Goal: Information Seeking & Learning: Learn about a topic

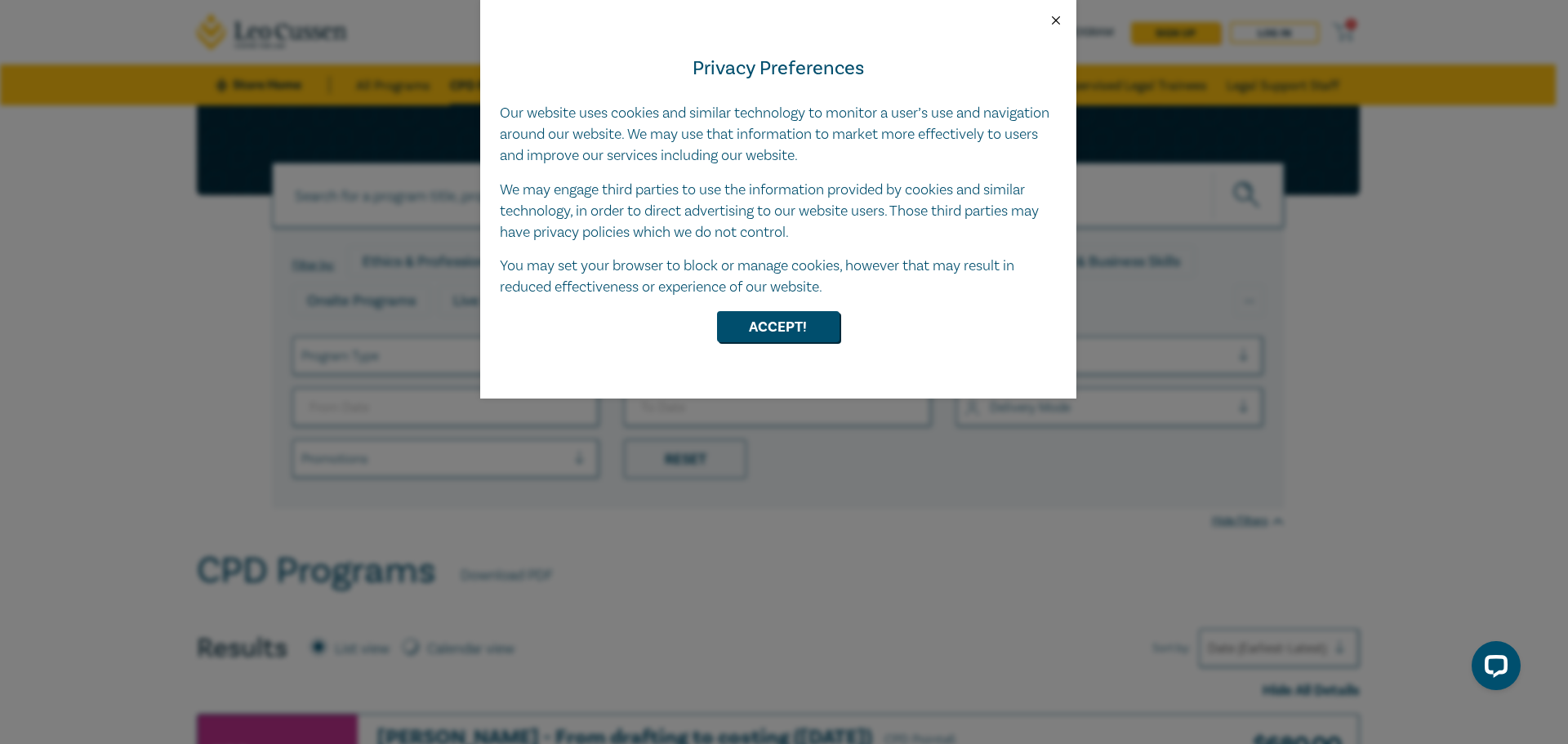
click at [1051, 19] on button "Close" at bounding box center [1056, 20] width 15 height 15
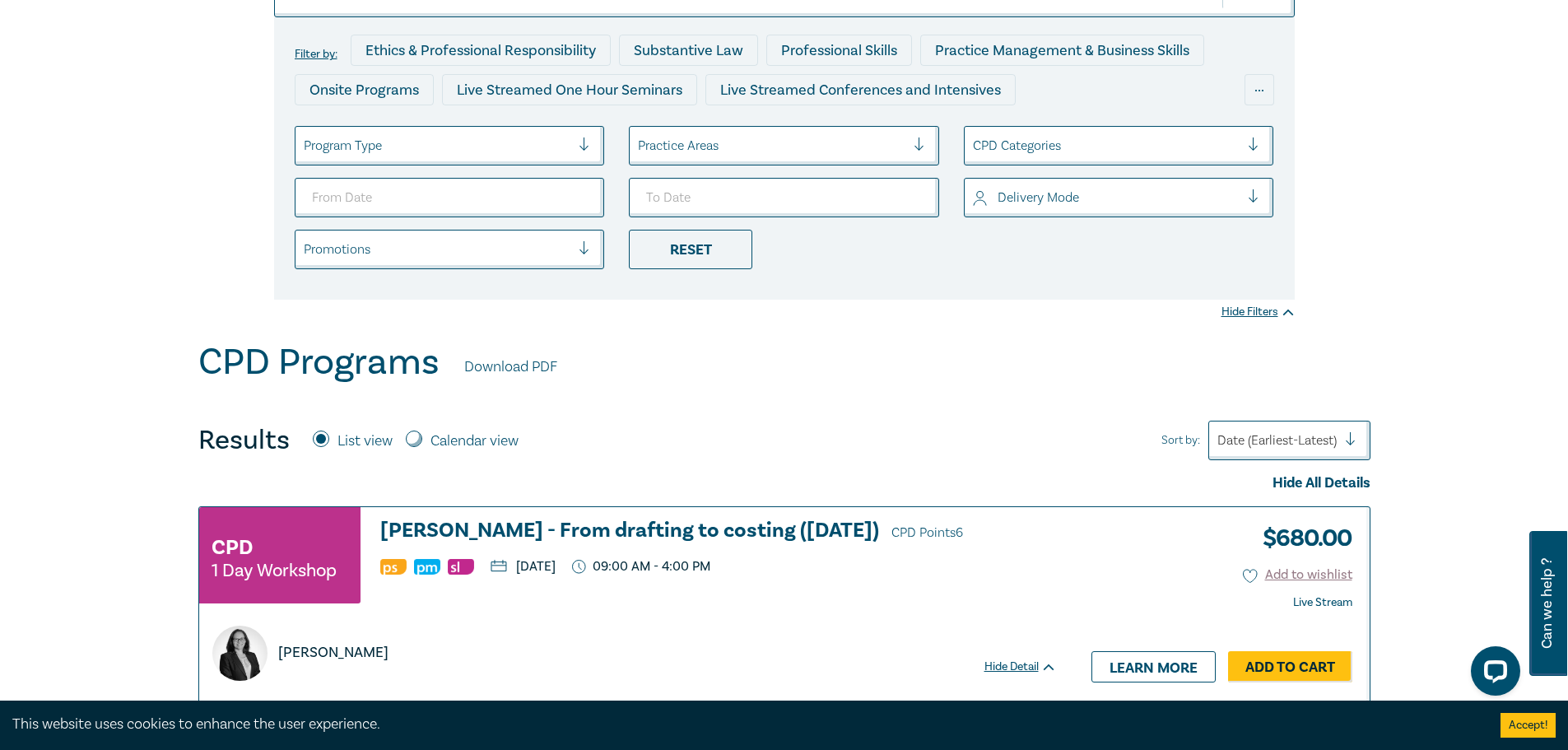
scroll to position [209, 0]
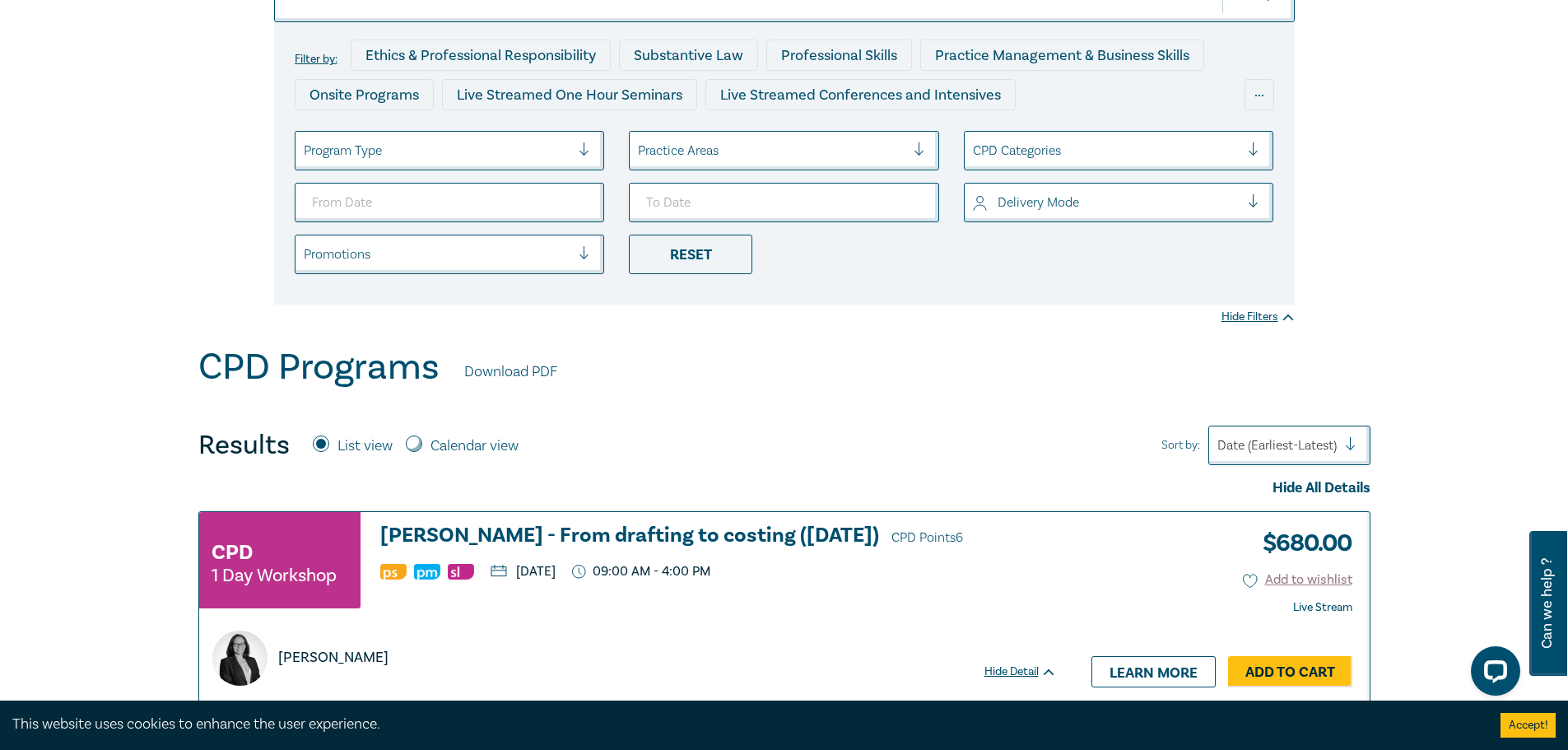
click at [778, 156] on div at bounding box center [772, 151] width 267 height 21
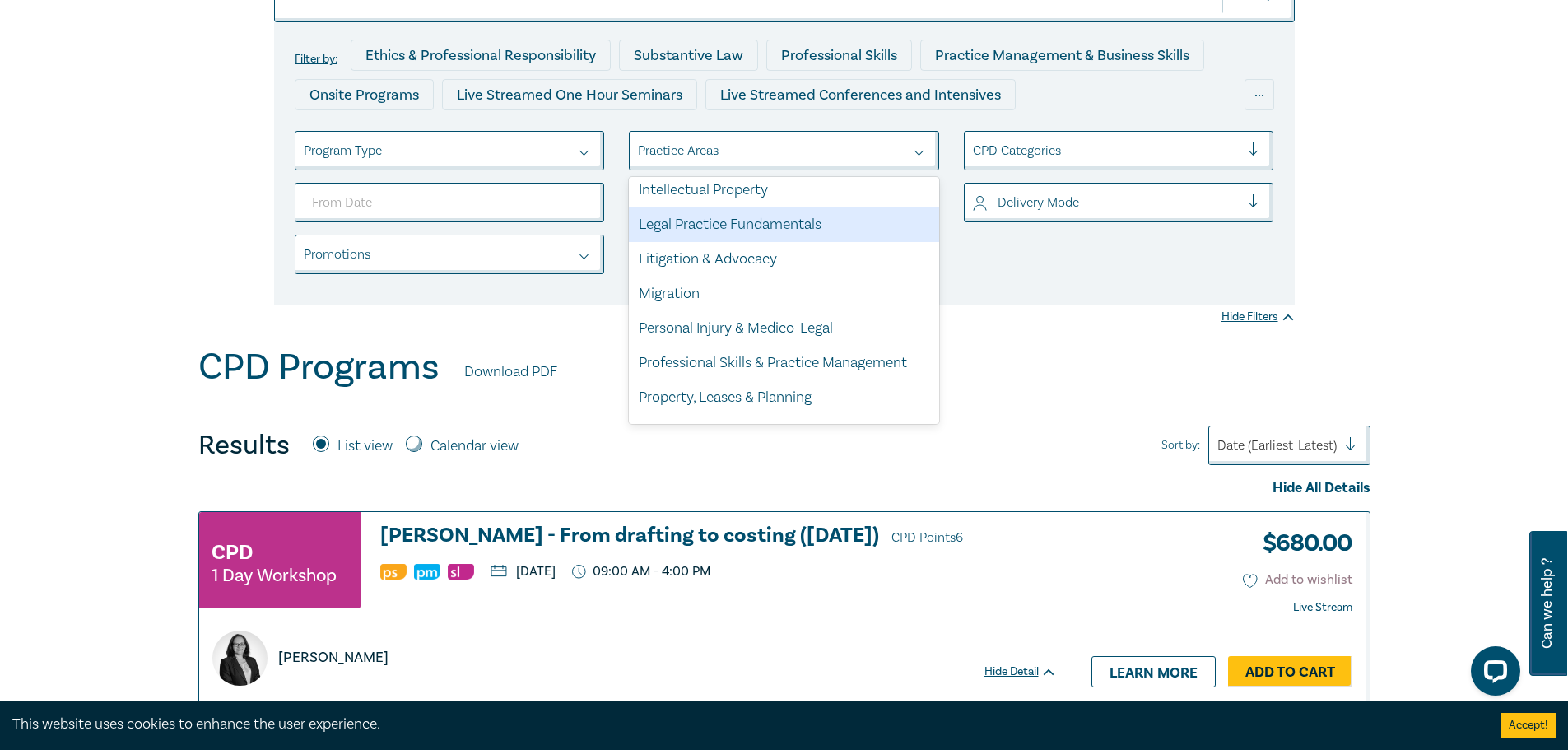
scroll to position [423, 0]
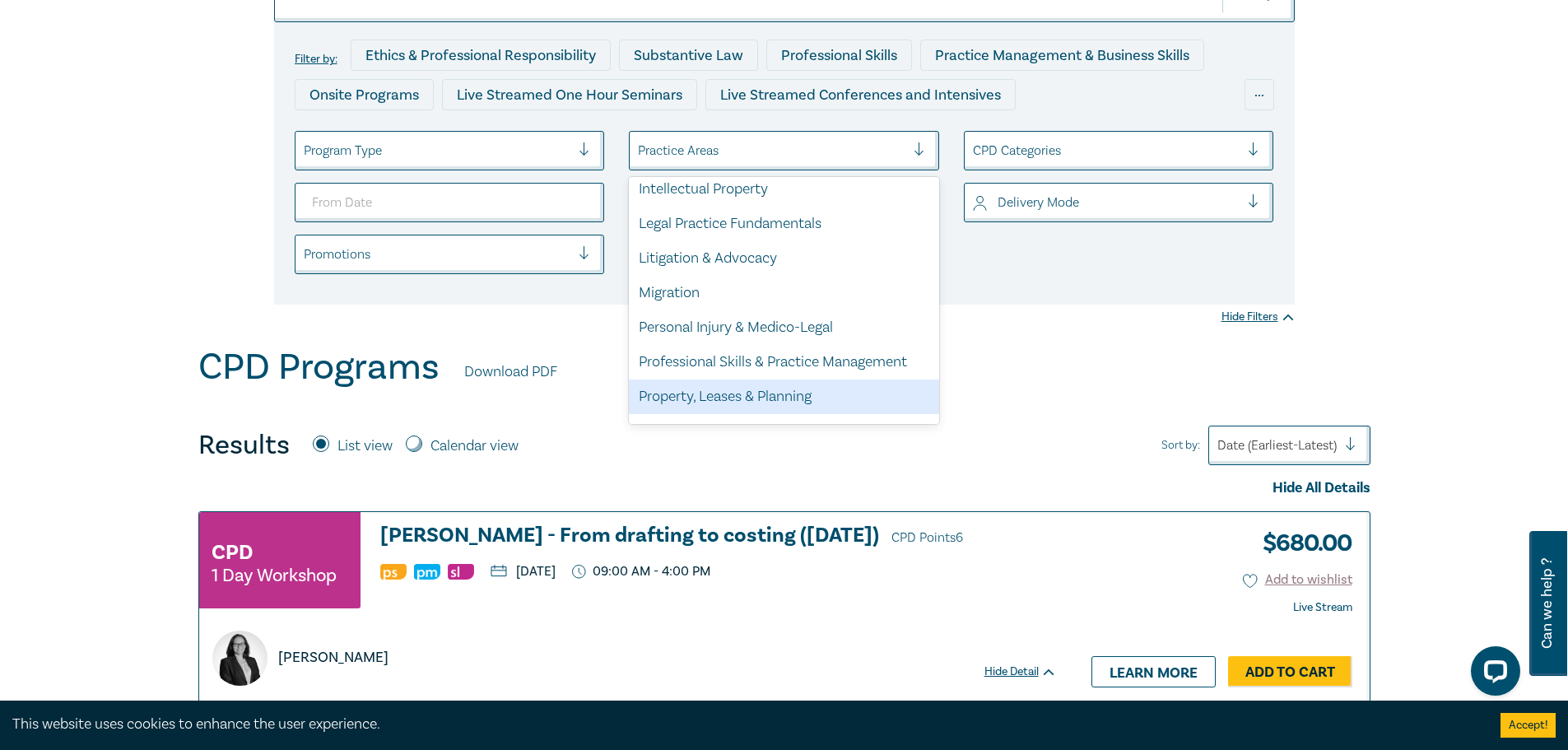
click at [719, 393] on div "Property, Leases & Planning" at bounding box center [784, 396] width 311 height 34
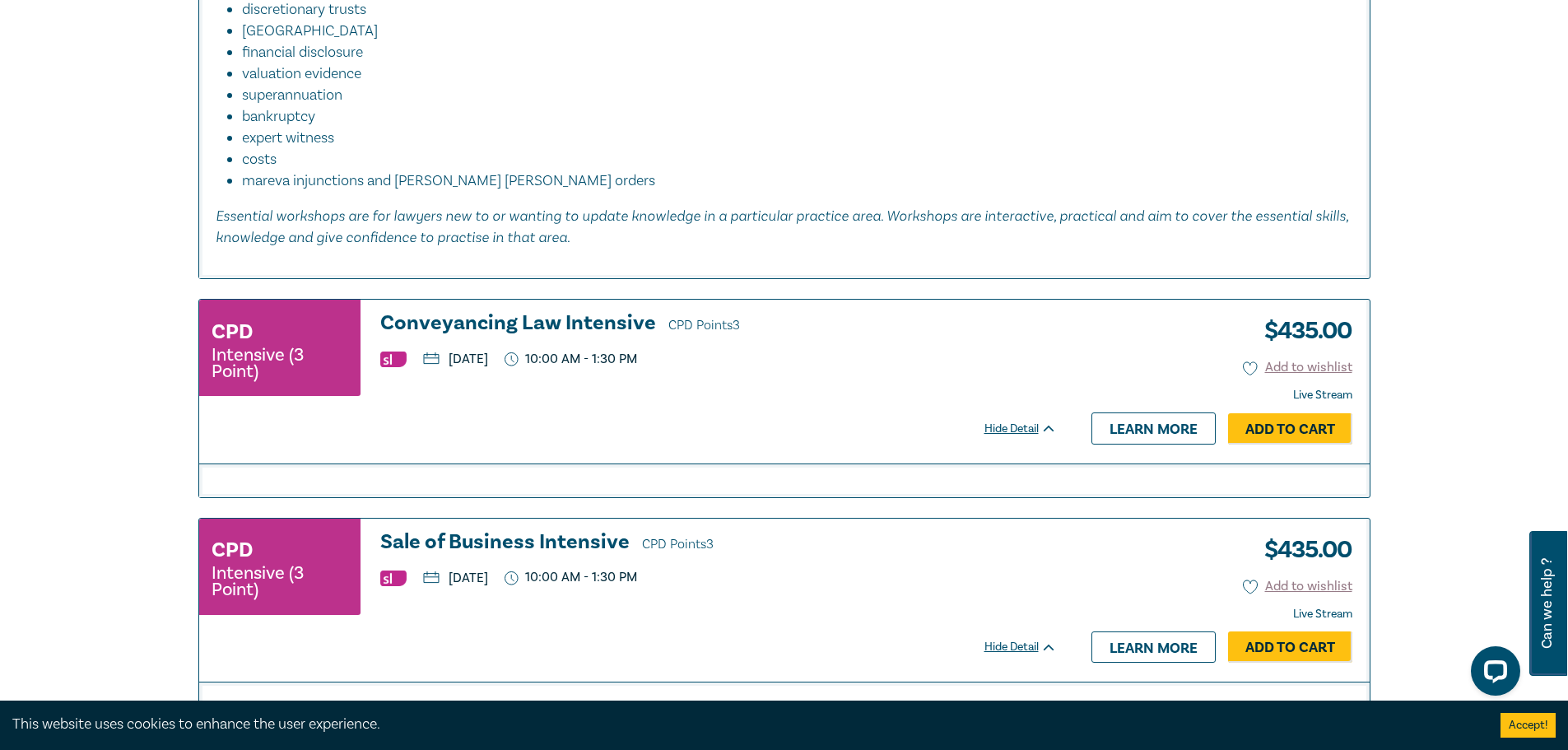
scroll to position [3129, 0]
click at [779, 408] on div "CPD Intensive (3 Point) Conveyancing Law Intensive CPD Points 3 [DATE] 10:00 AM…" at bounding box center [636, 380] width 875 height 163
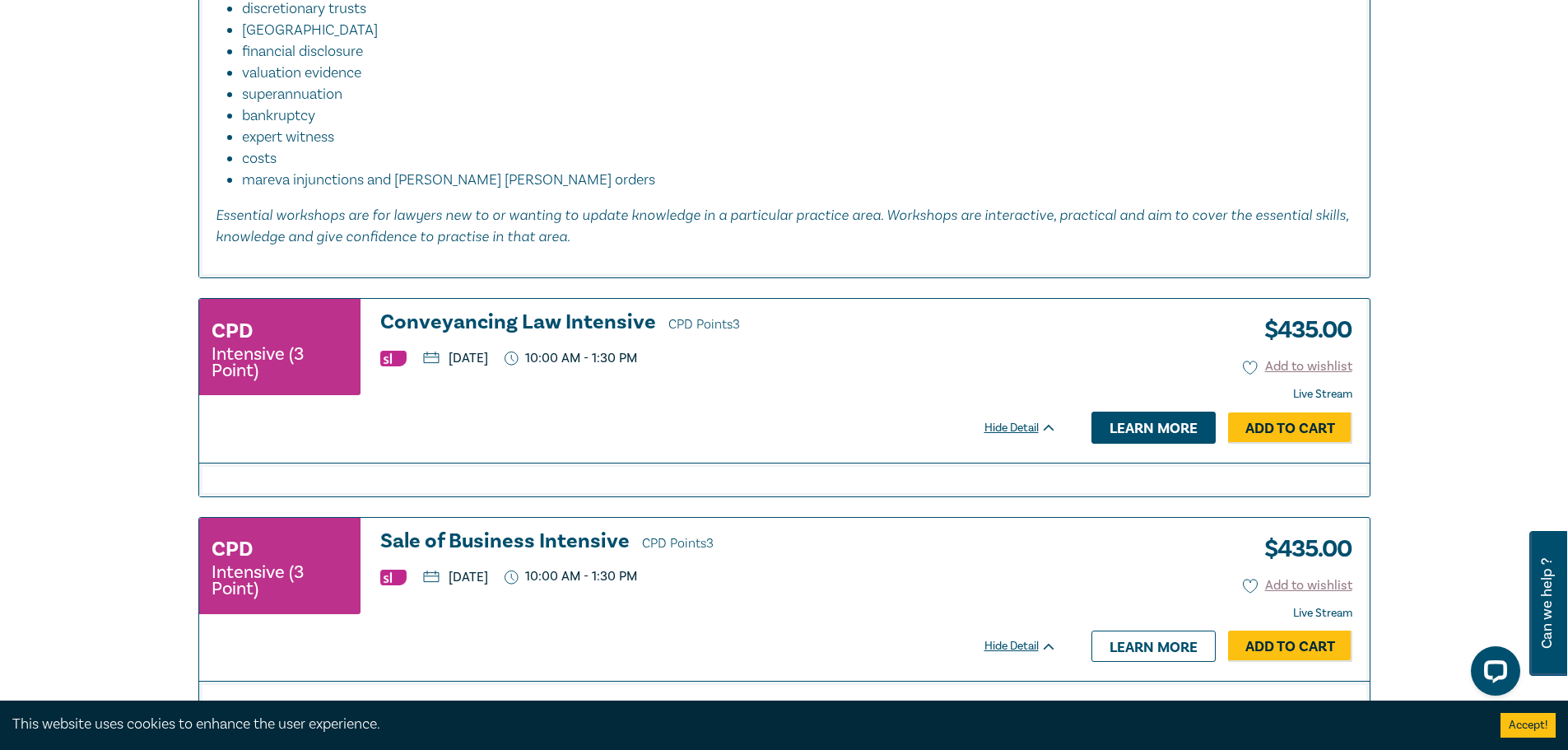
click at [1095, 423] on link "Learn more" at bounding box center [1154, 428] width 124 height 32
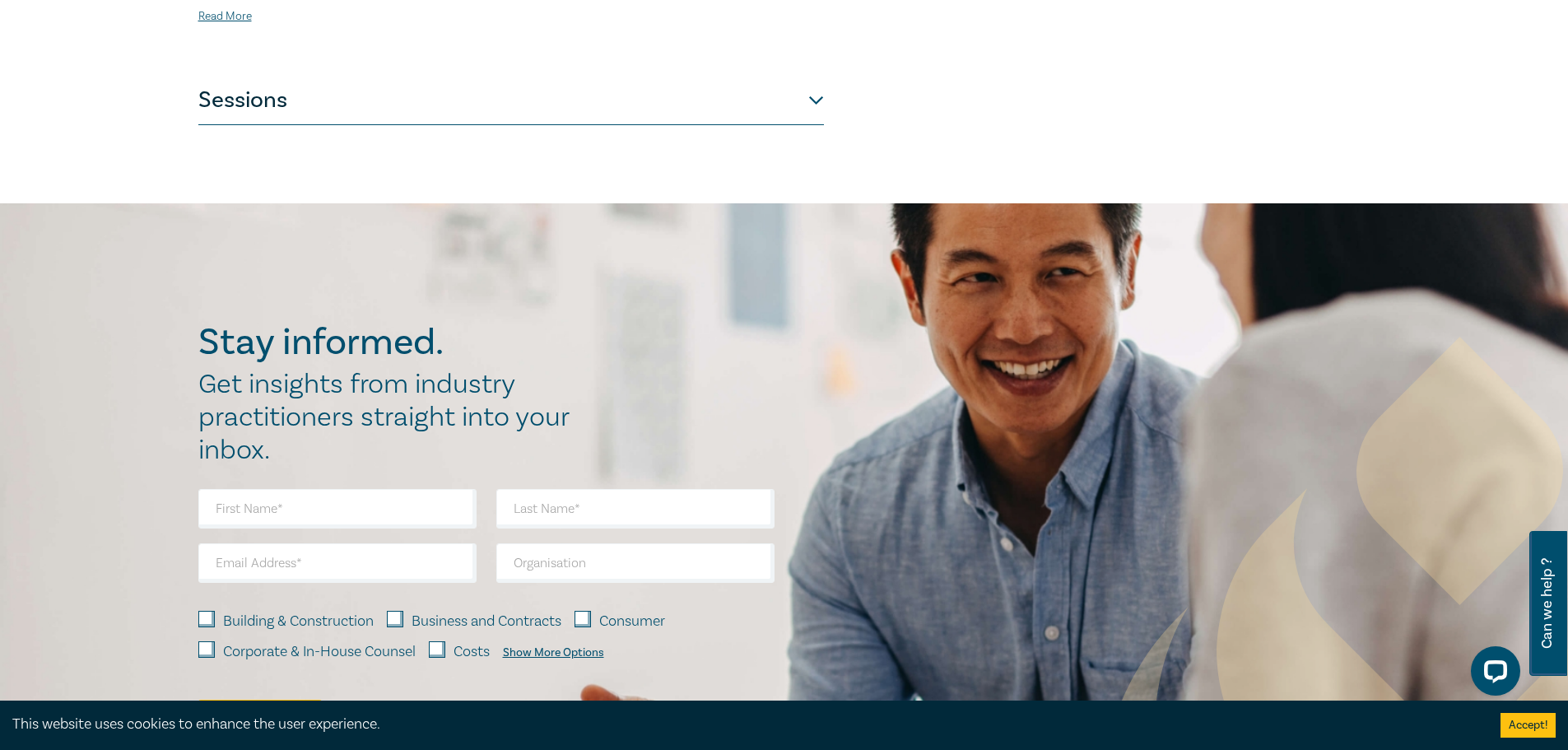
scroll to position [930, 0]
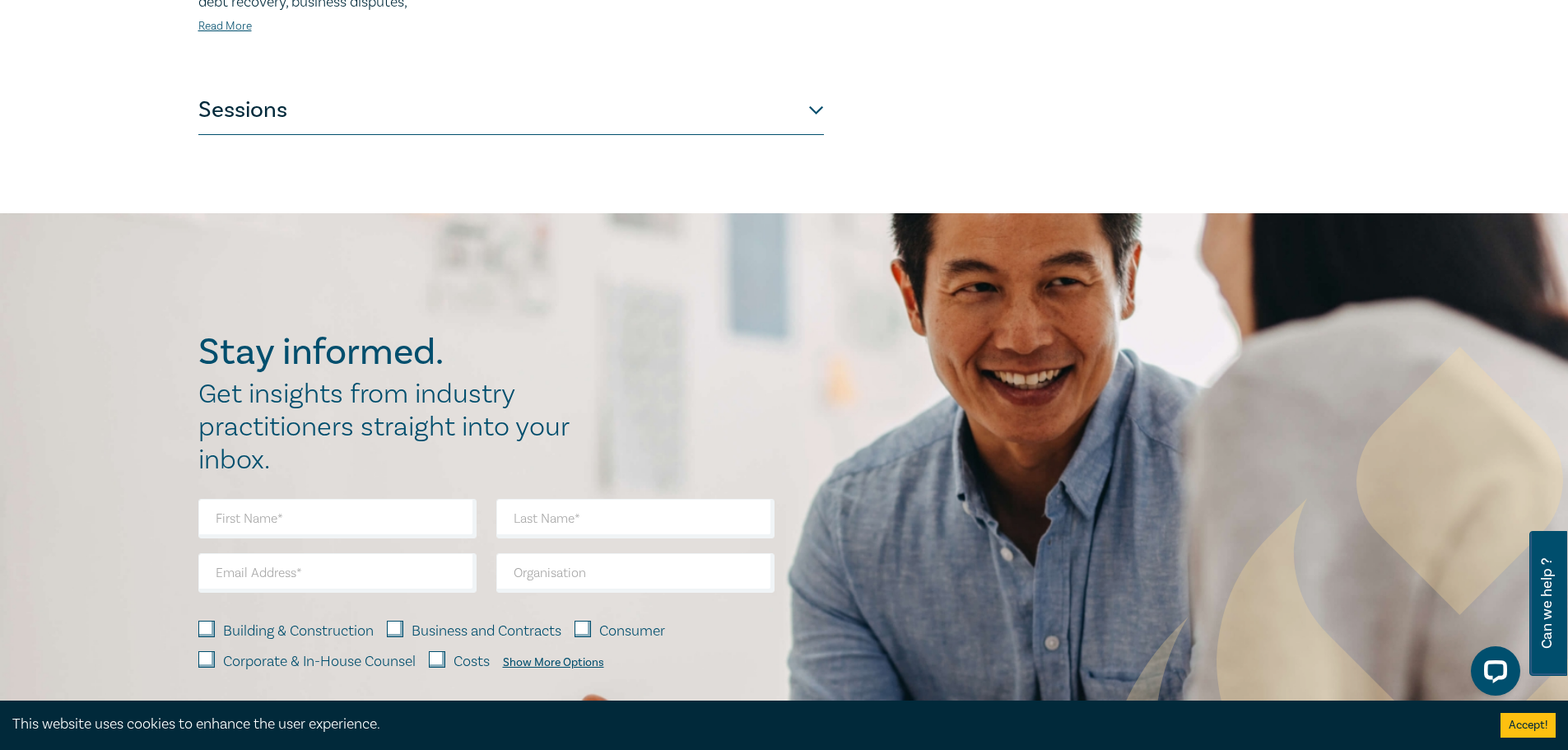
click at [695, 95] on button "Sessions" at bounding box center [510, 110] width 626 height 49
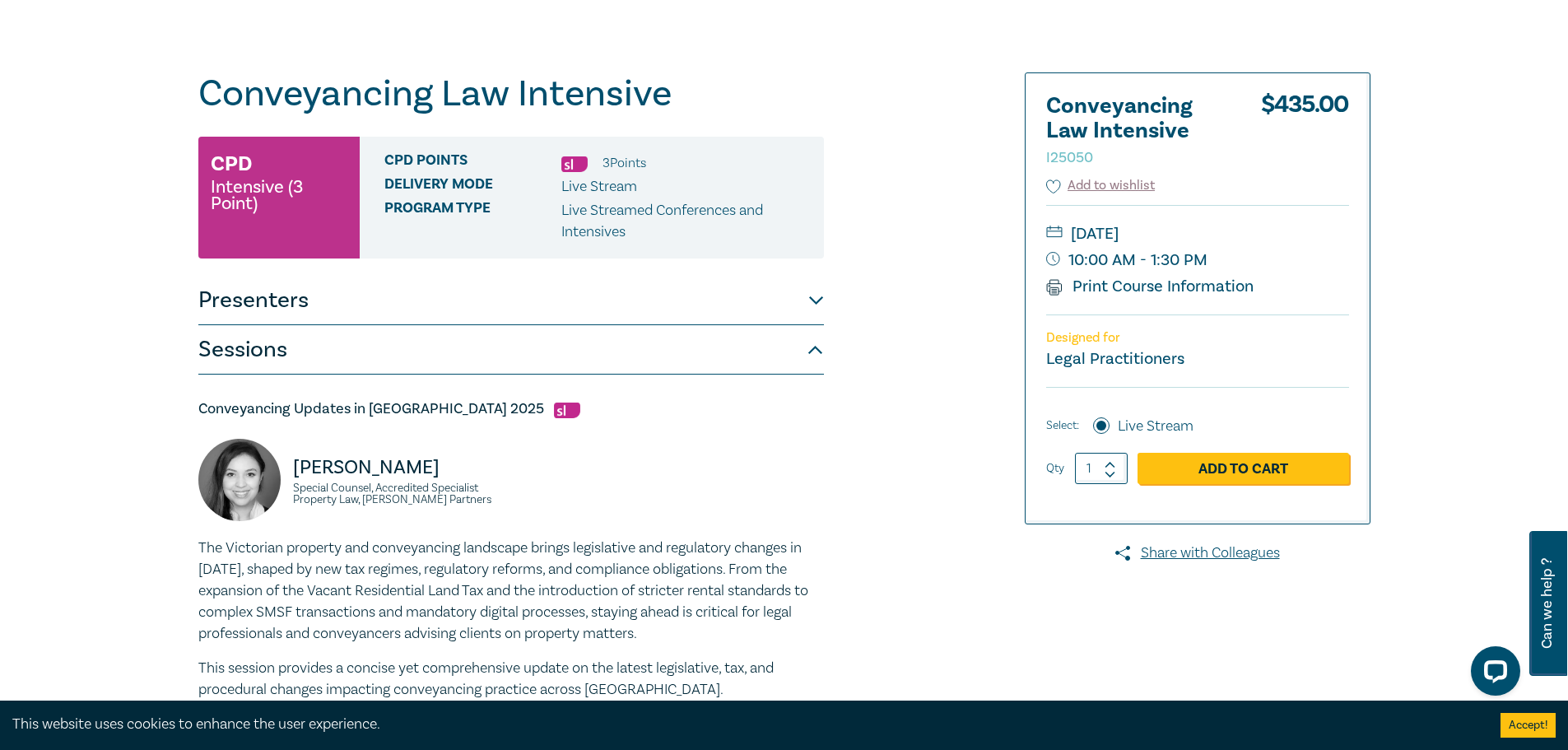
scroll to position [109, 0]
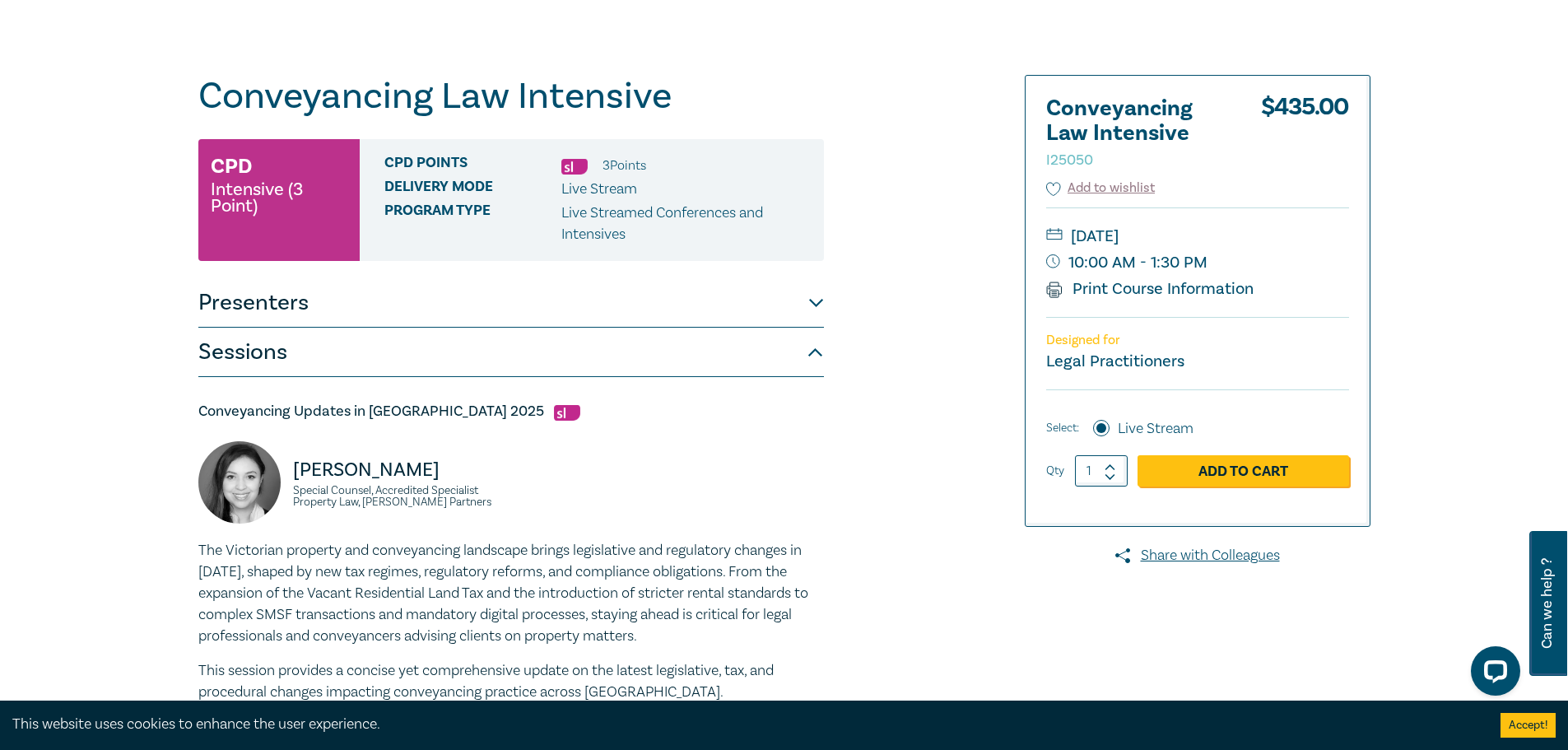
click at [749, 351] on button "Sessions" at bounding box center [510, 352] width 626 height 49
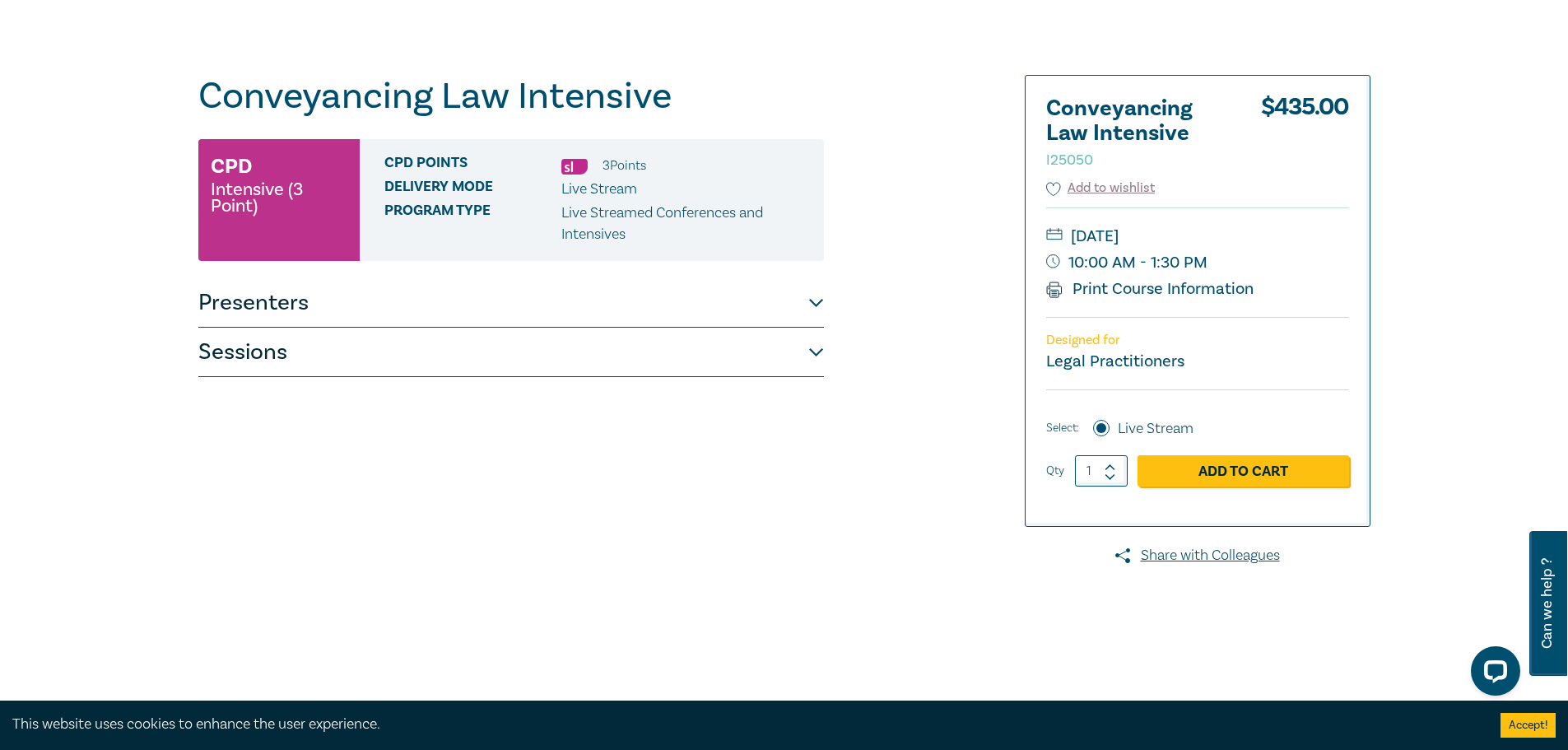
click at [749, 351] on button "Sessions" at bounding box center [510, 352] width 626 height 49
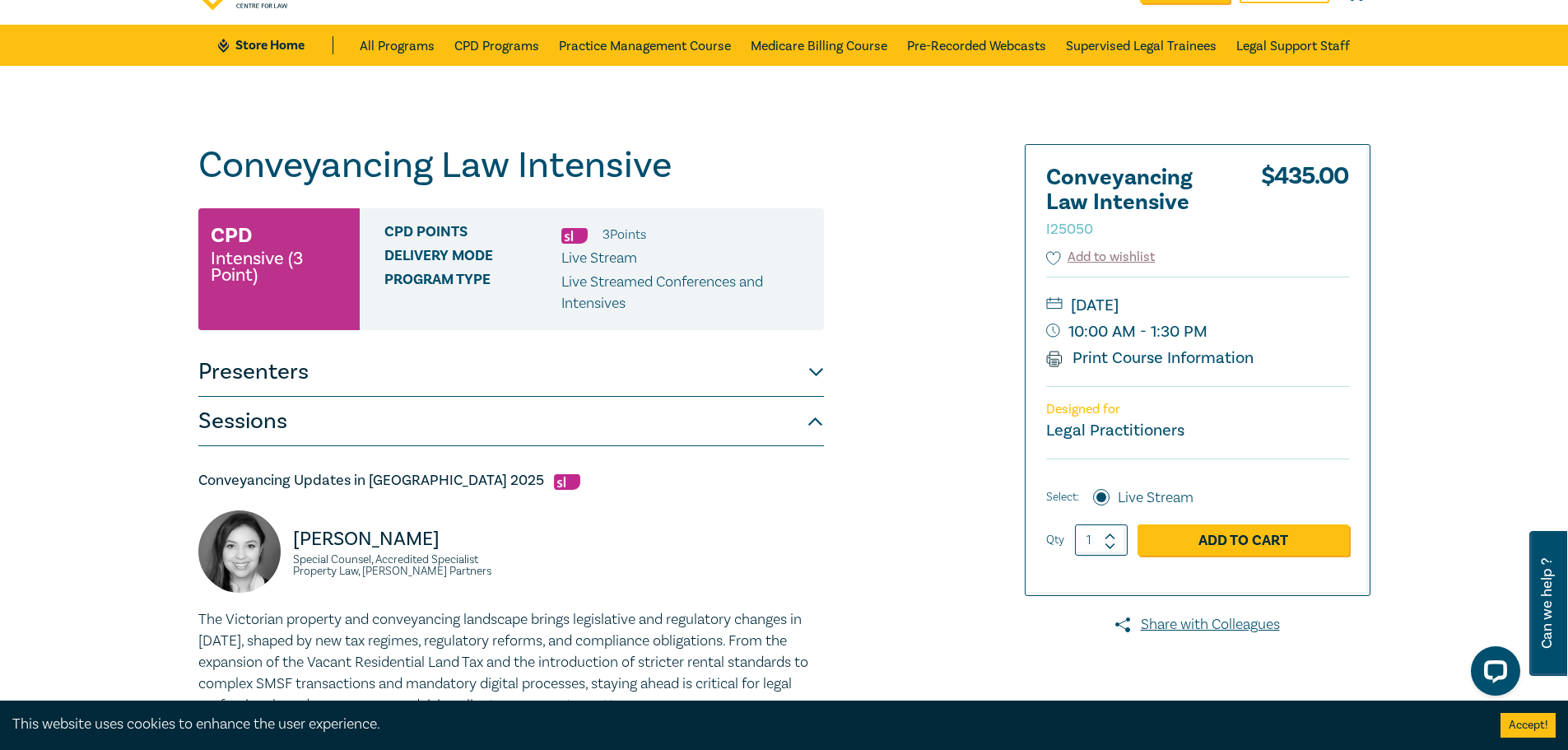
scroll to position [44, 0]
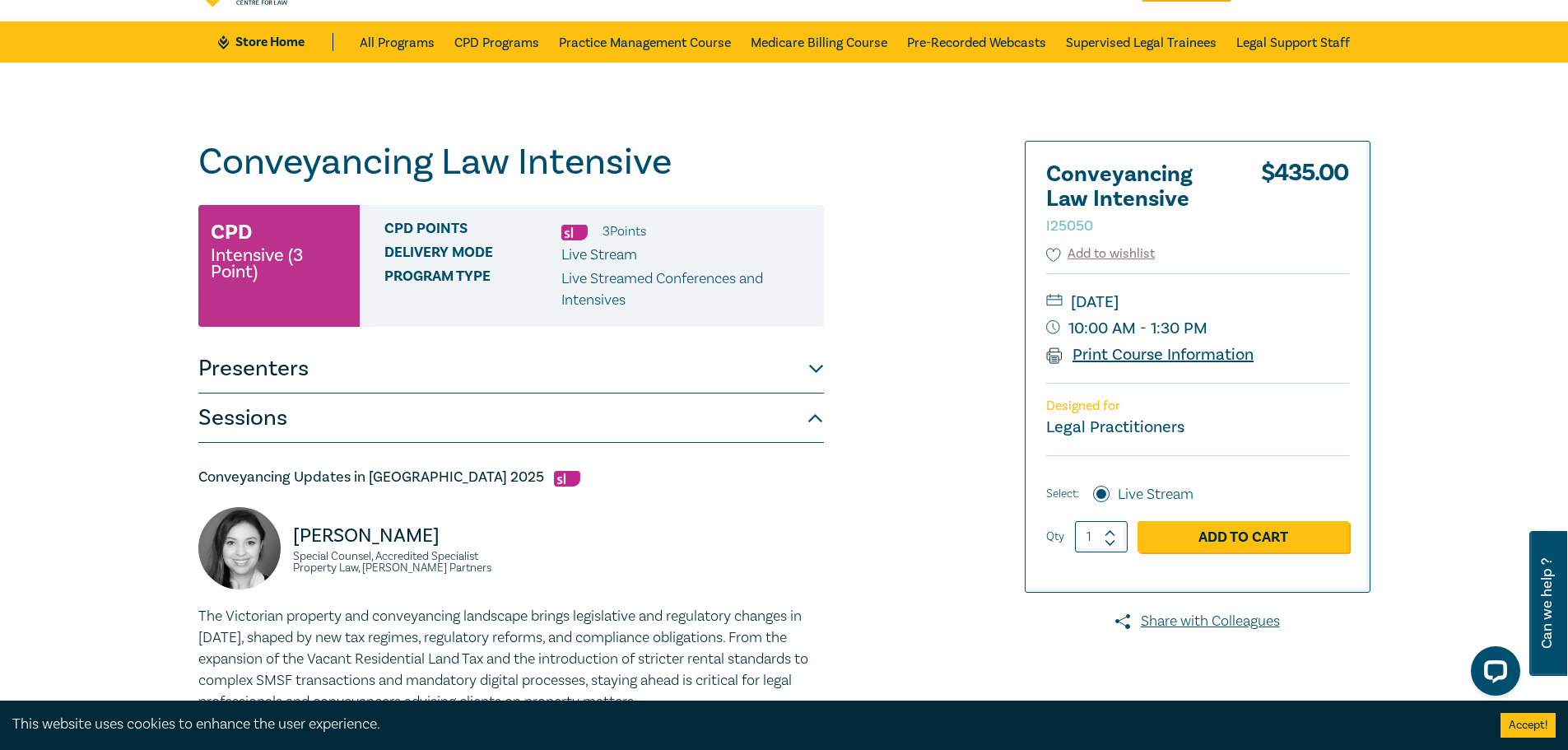
click at [1207, 360] on link "Print Course Information" at bounding box center [1150, 355] width 209 height 21
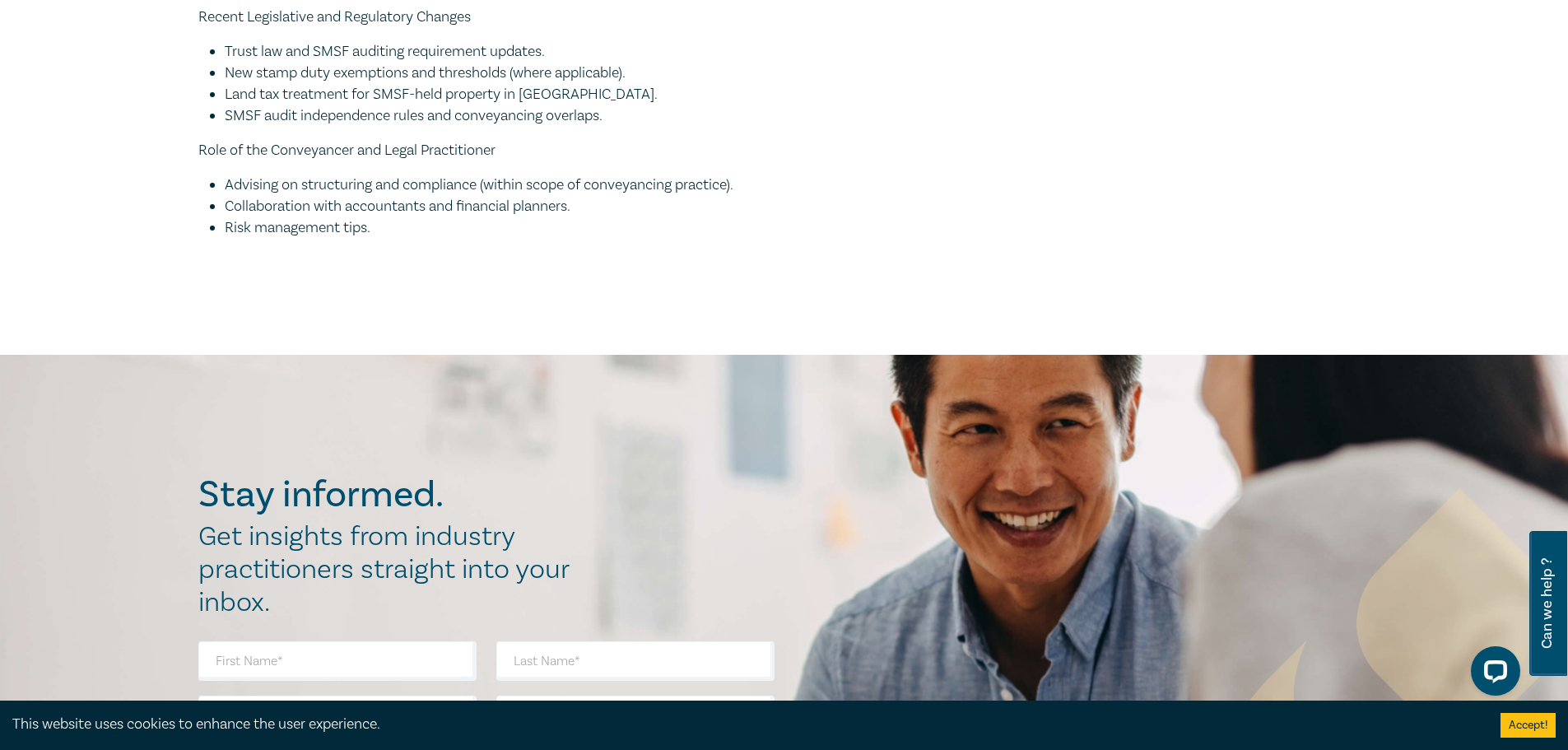
scroll to position [2944, 0]
